Goal: Transaction & Acquisition: Purchase product/service

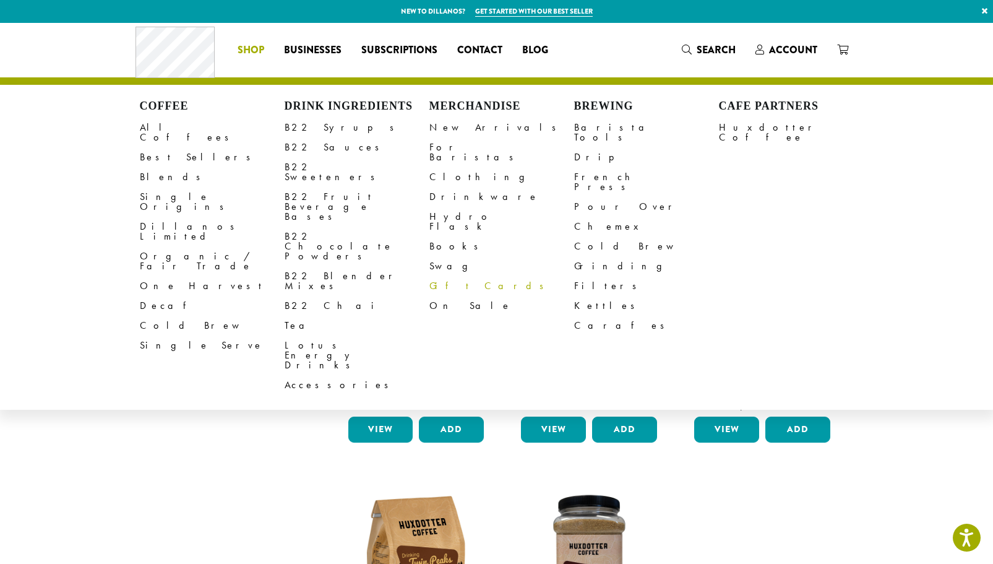
click at [448, 276] on link "Gift Cards" at bounding box center [501, 286] width 145 height 20
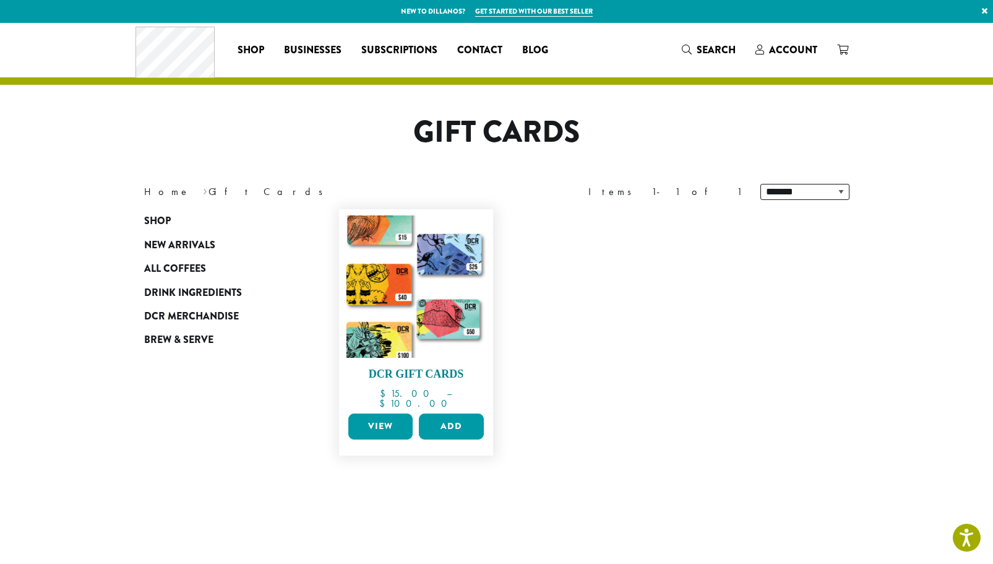
click at [402, 289] on img at bounding box center [416, 286] width 142 height 142
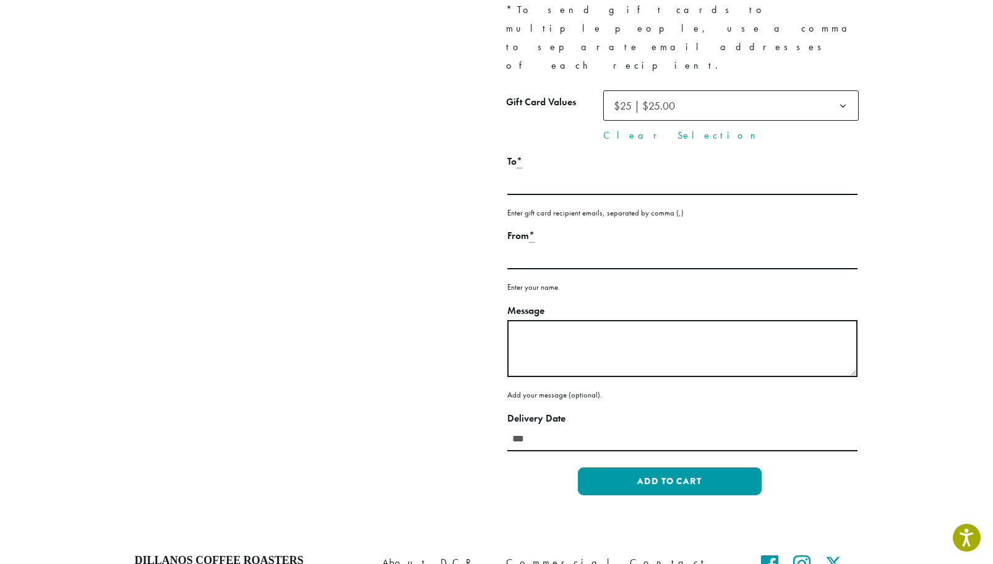
scroll to position [654, 0]
